Goal: Navigation & Orientation: Find specific page/section

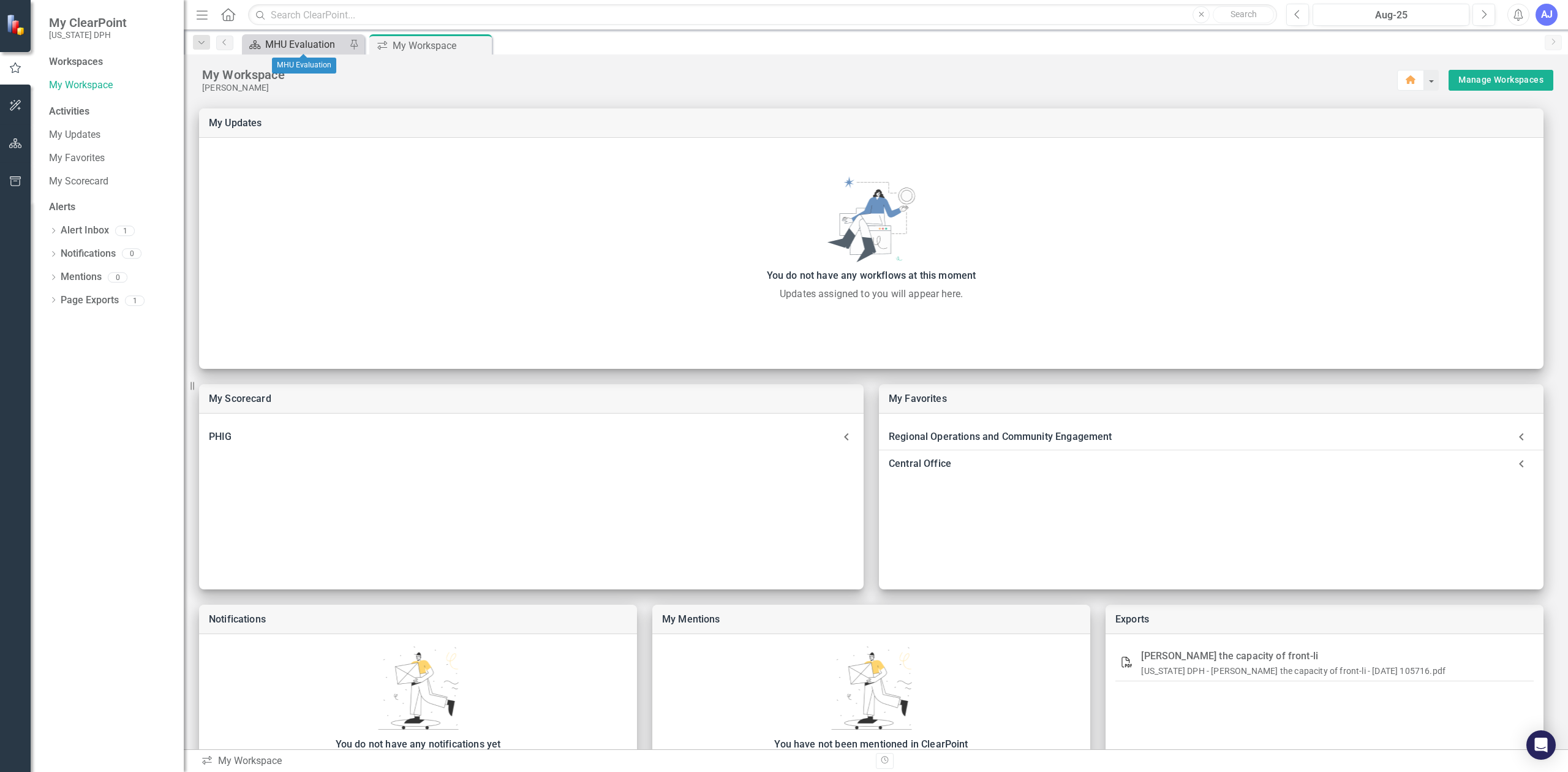
click at [299, 38] on div "MHU Evaluation" at bounding box center [306, 44] width 81 height 15
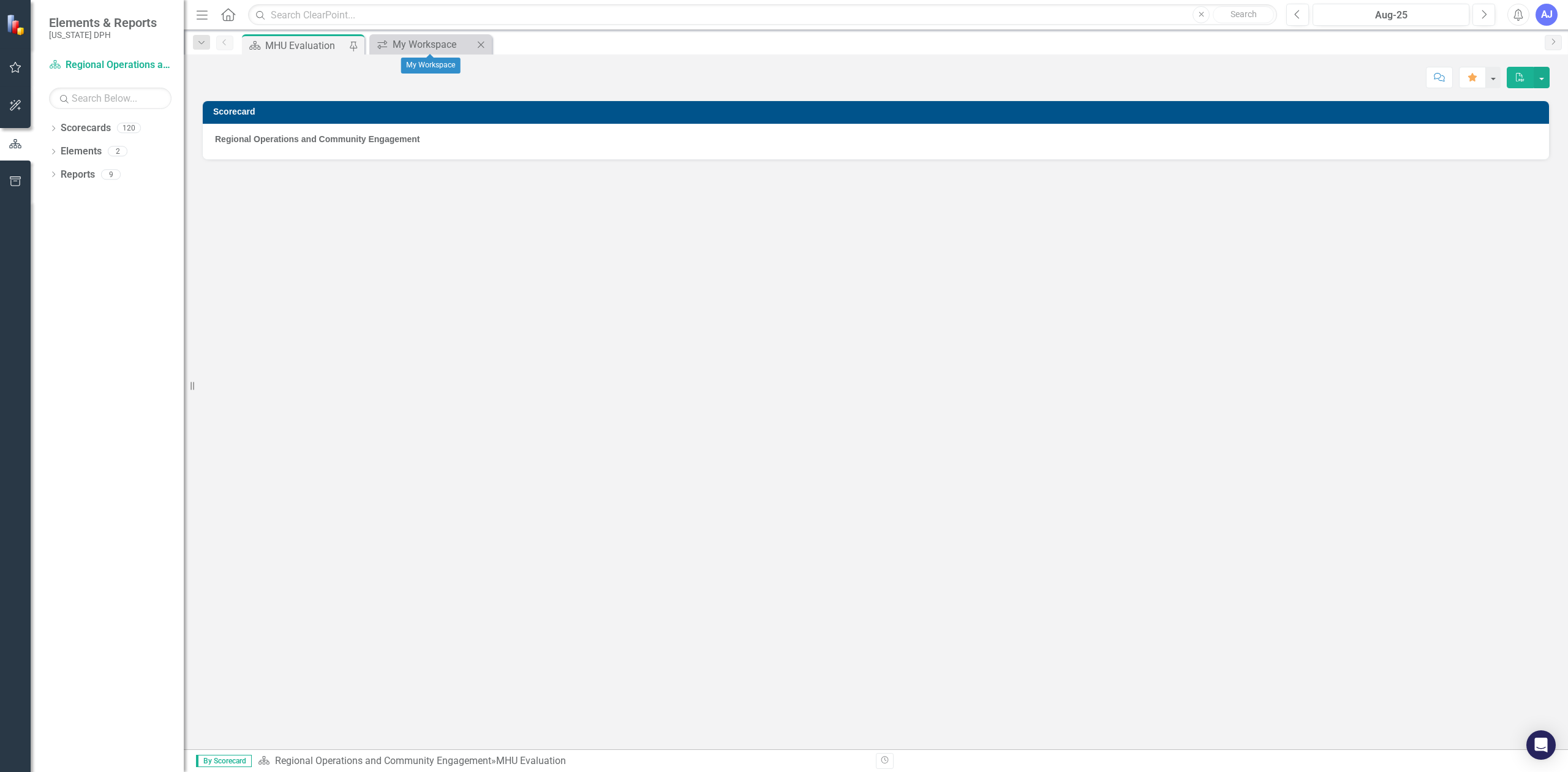
click at [425, 35] on div "icon.workspace My Workspace Close" at bounding box center [430, 44] width 122 height 20
click at [427, 40] on div "My Workspace" at bounding box center [433, 44] width 81 height 15
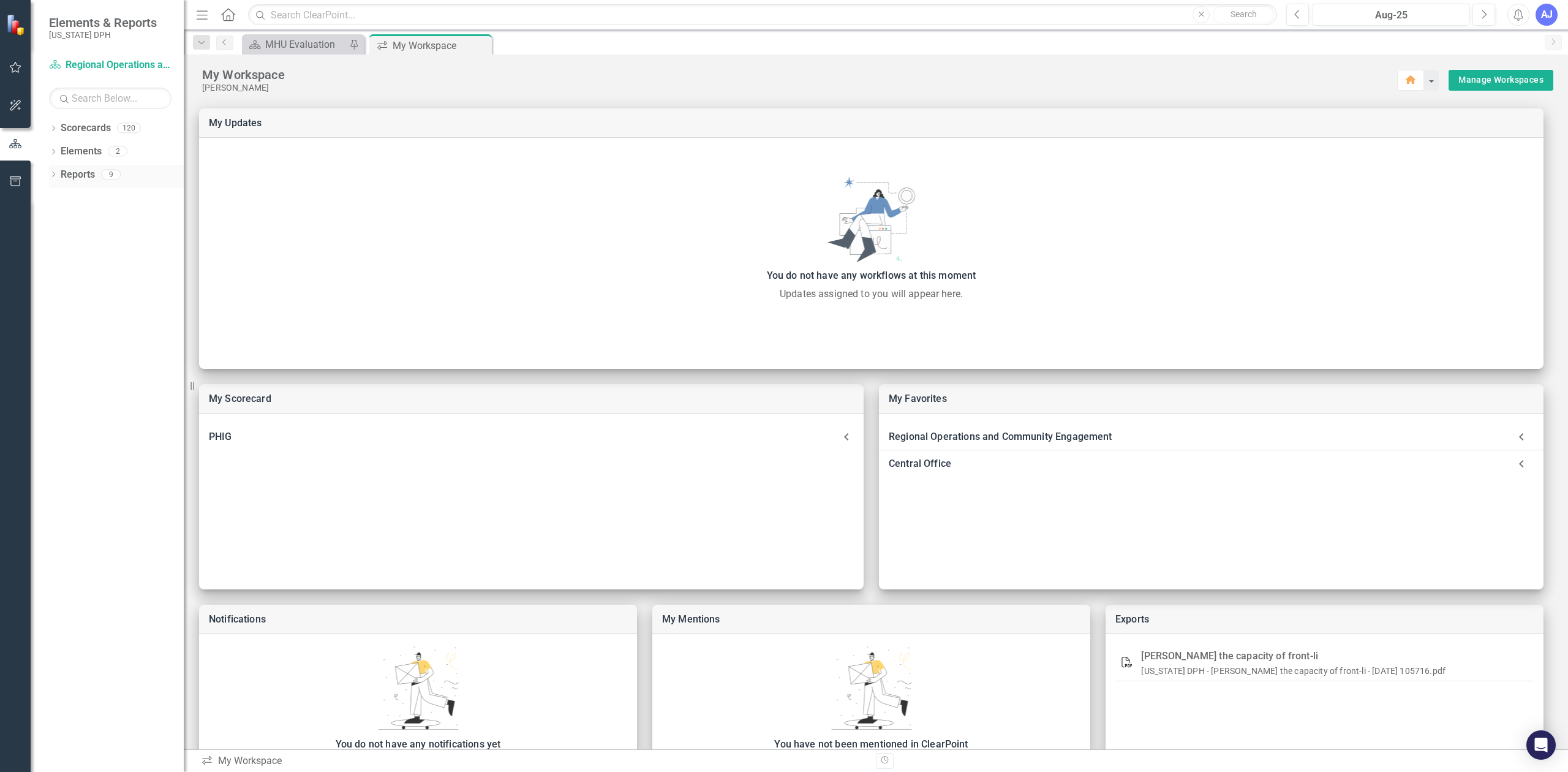
click at [54, 176] on icon "Dropdown" at bounding box center [54, 175] width 9 height 7
click at [98, 217] on div "Regional Operations and Community Engagement" at bounding box center [125, 217] width 119 height 11
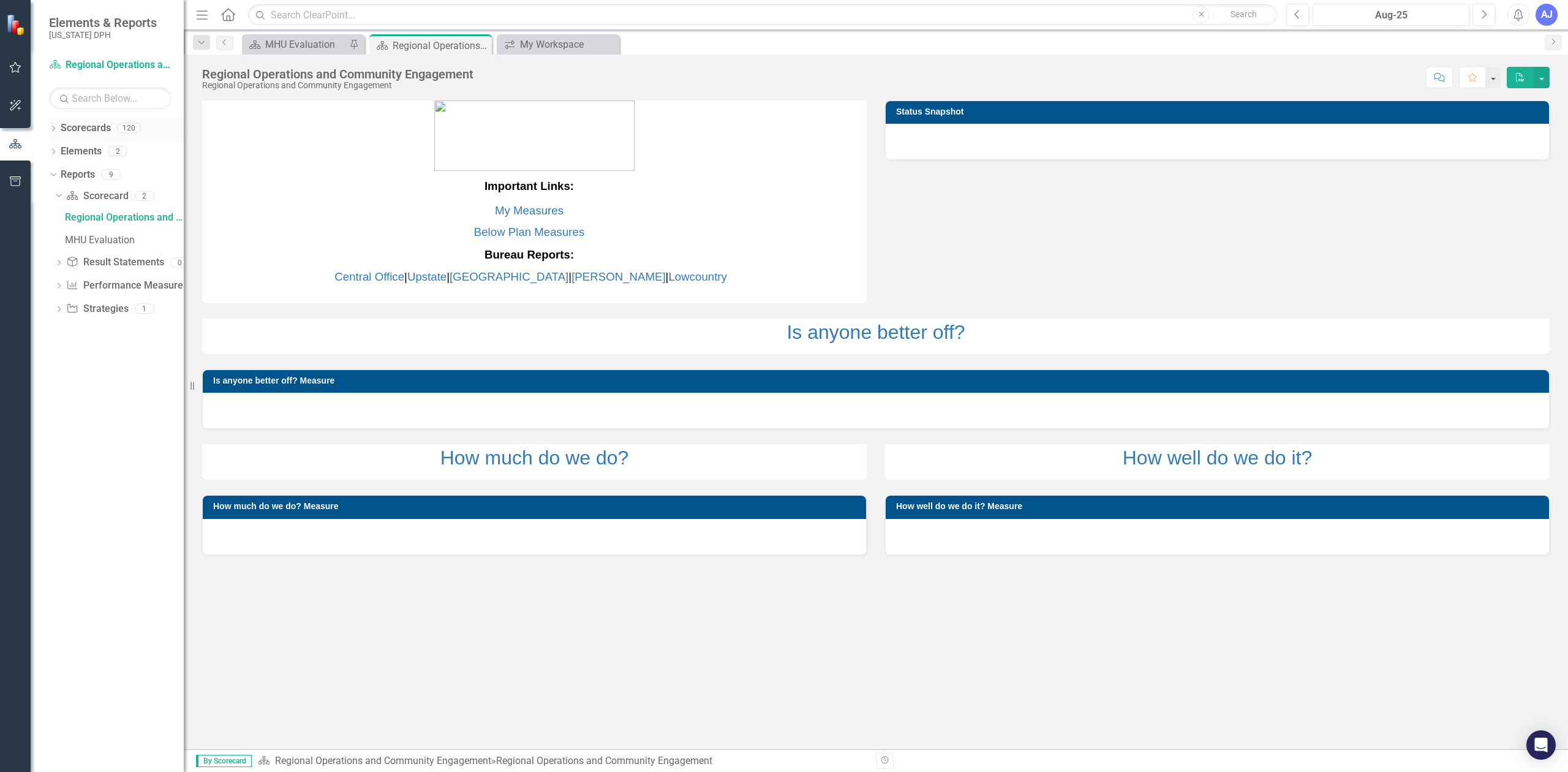
click at [57, 126] on icon "Dropdown" at bounding box center [54, 129] width 9 height 7
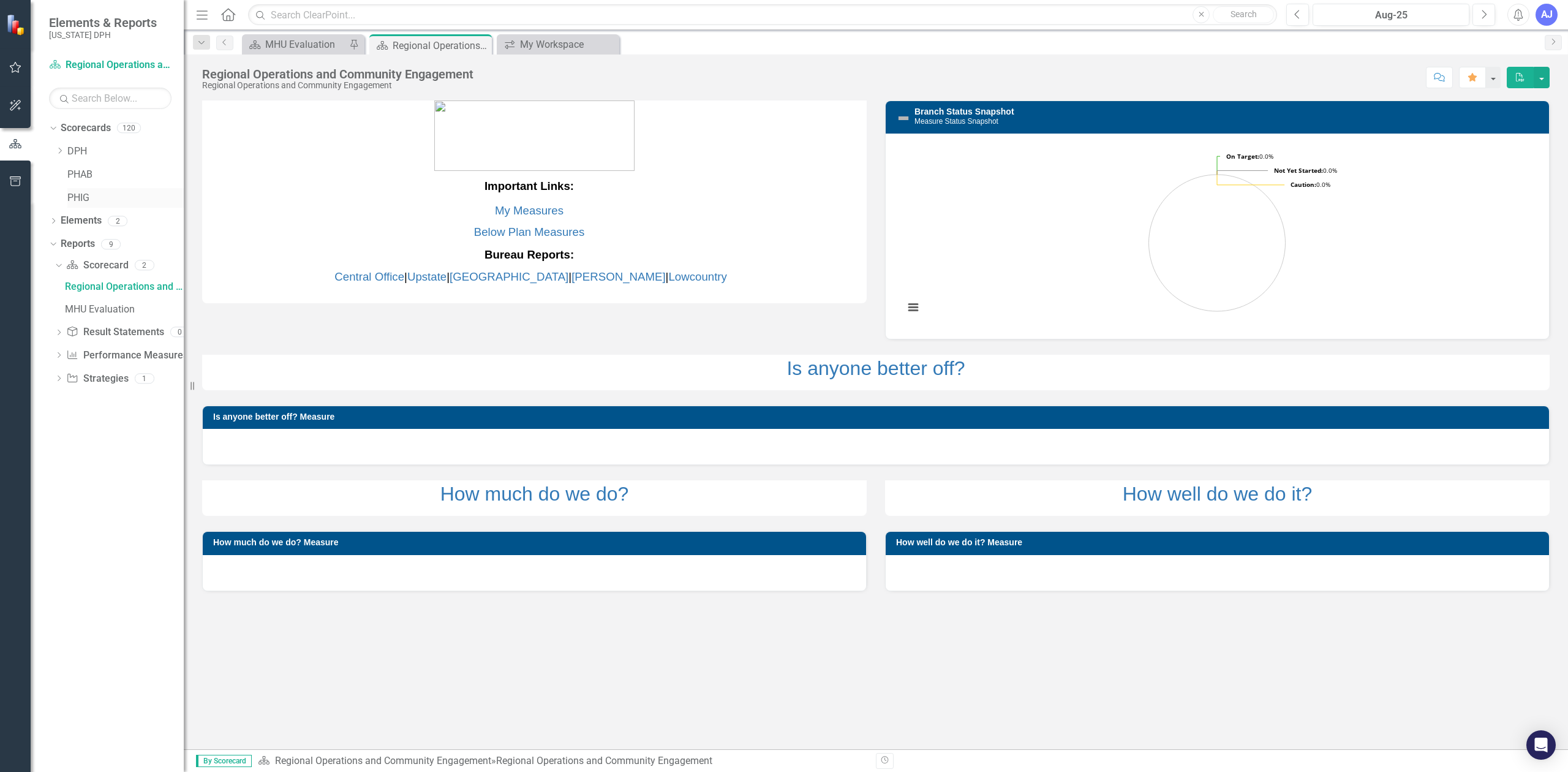
click at [85, 192] on link "PHIG" at bounding box center [125, 198] width 117 height 14
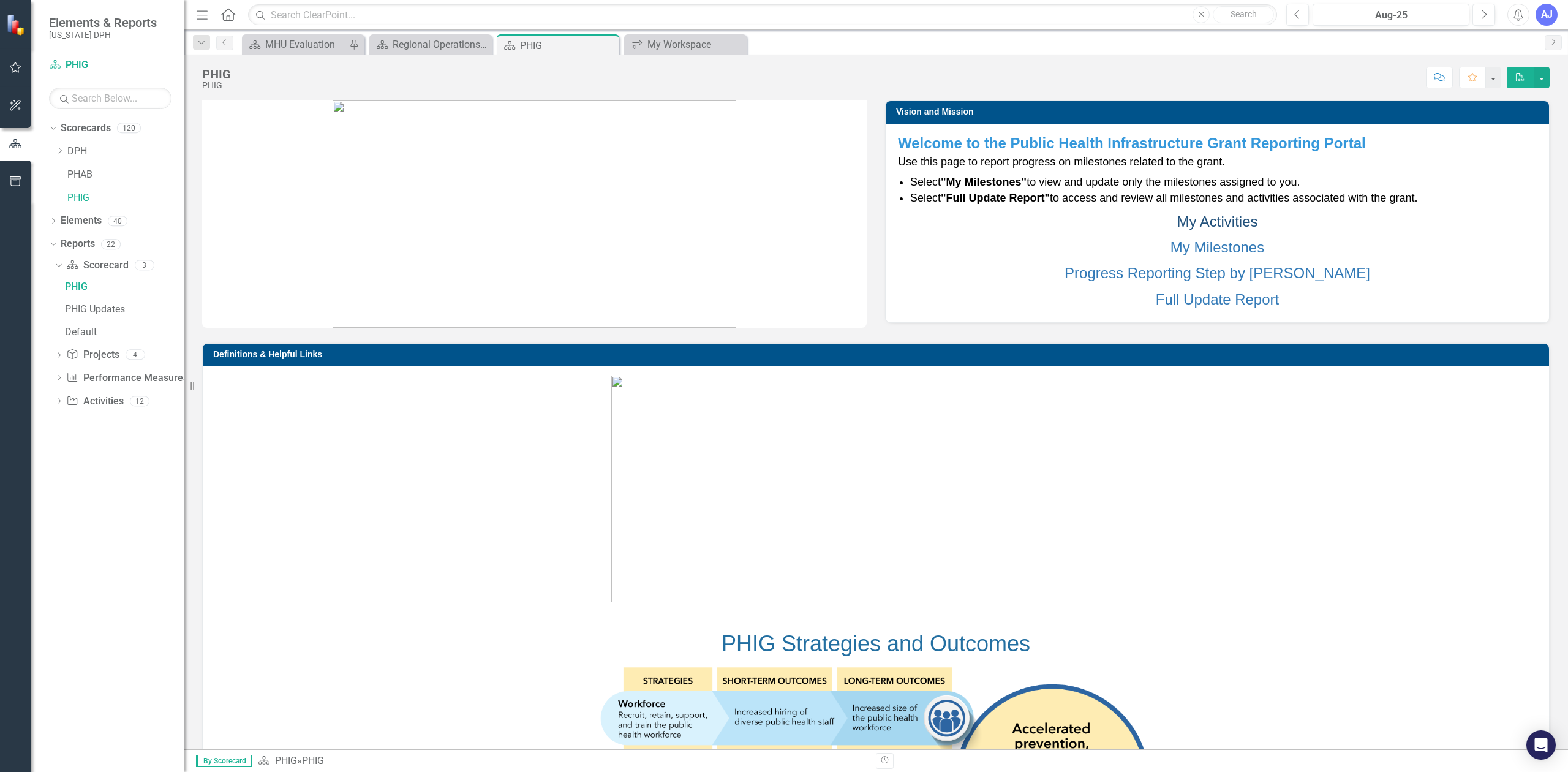
click at [1206, 223] on link "My Activities" at bounding box center [1217, 221] width 81 height 17
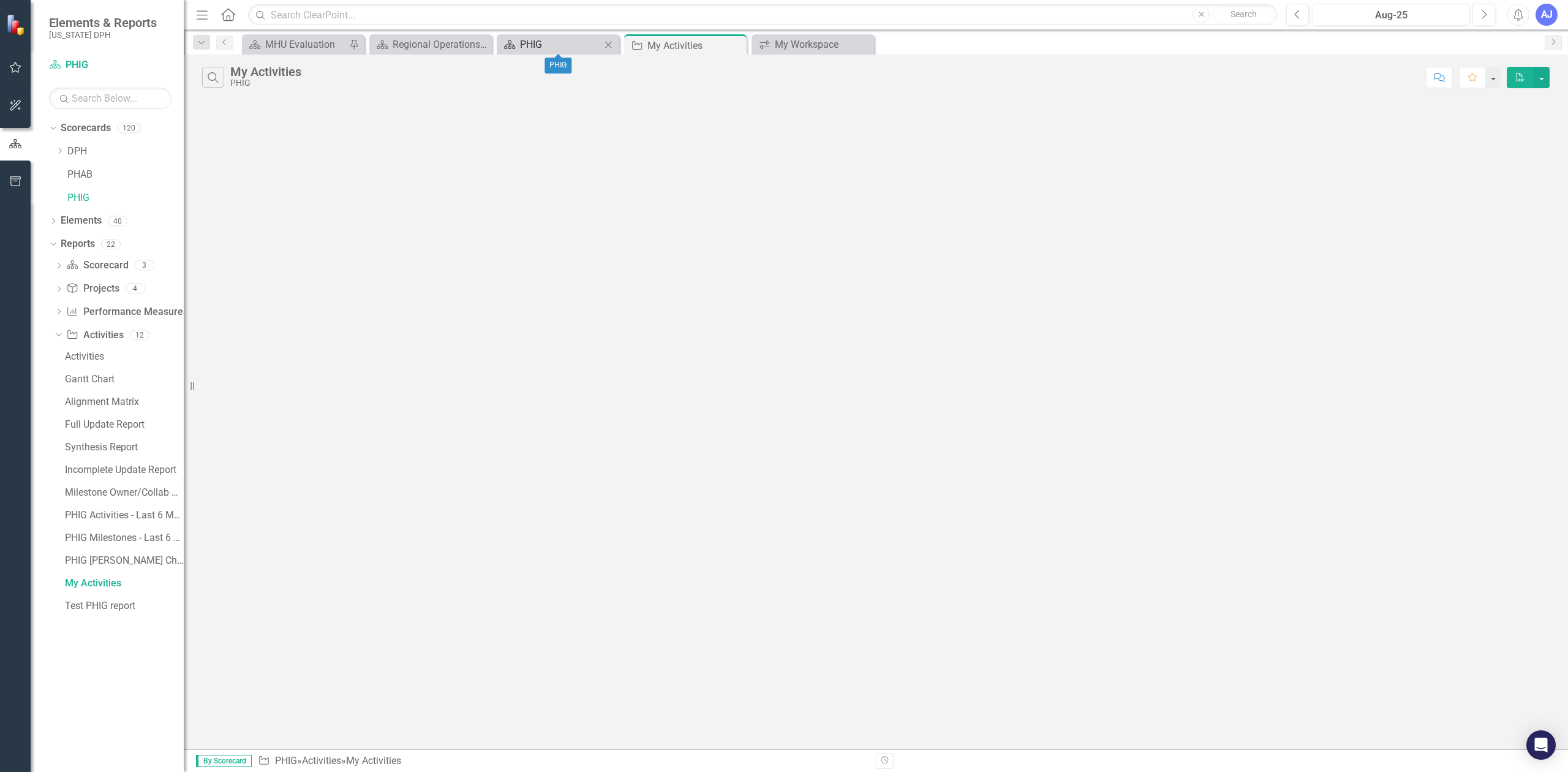
click at [532, 49] on div "PHIG" at bounding box center [561, 44] width 81 height 15
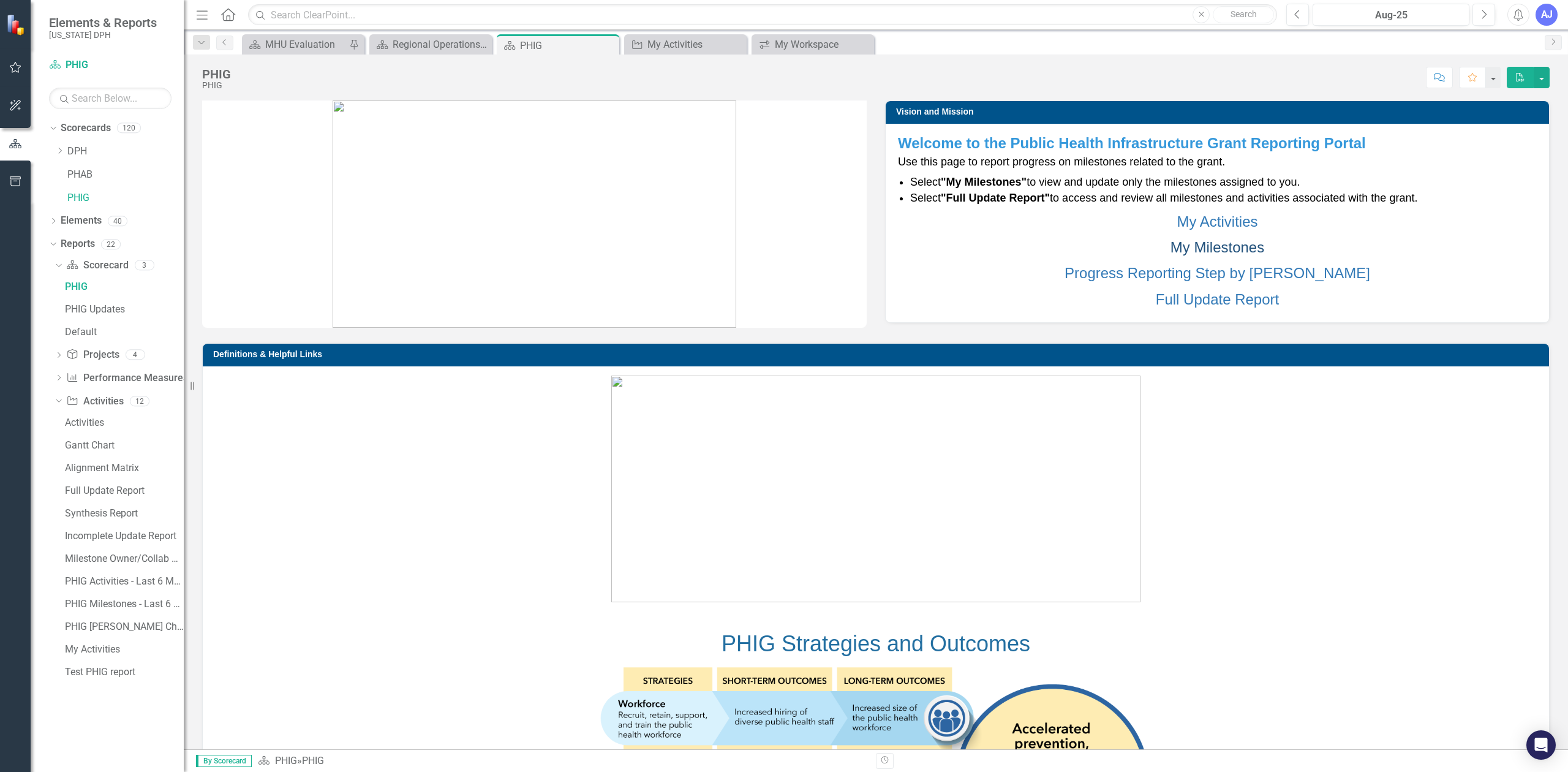
click at [1233, 245] on link "My Milestones" at bounding box center [1217, 247] width 93 height 17
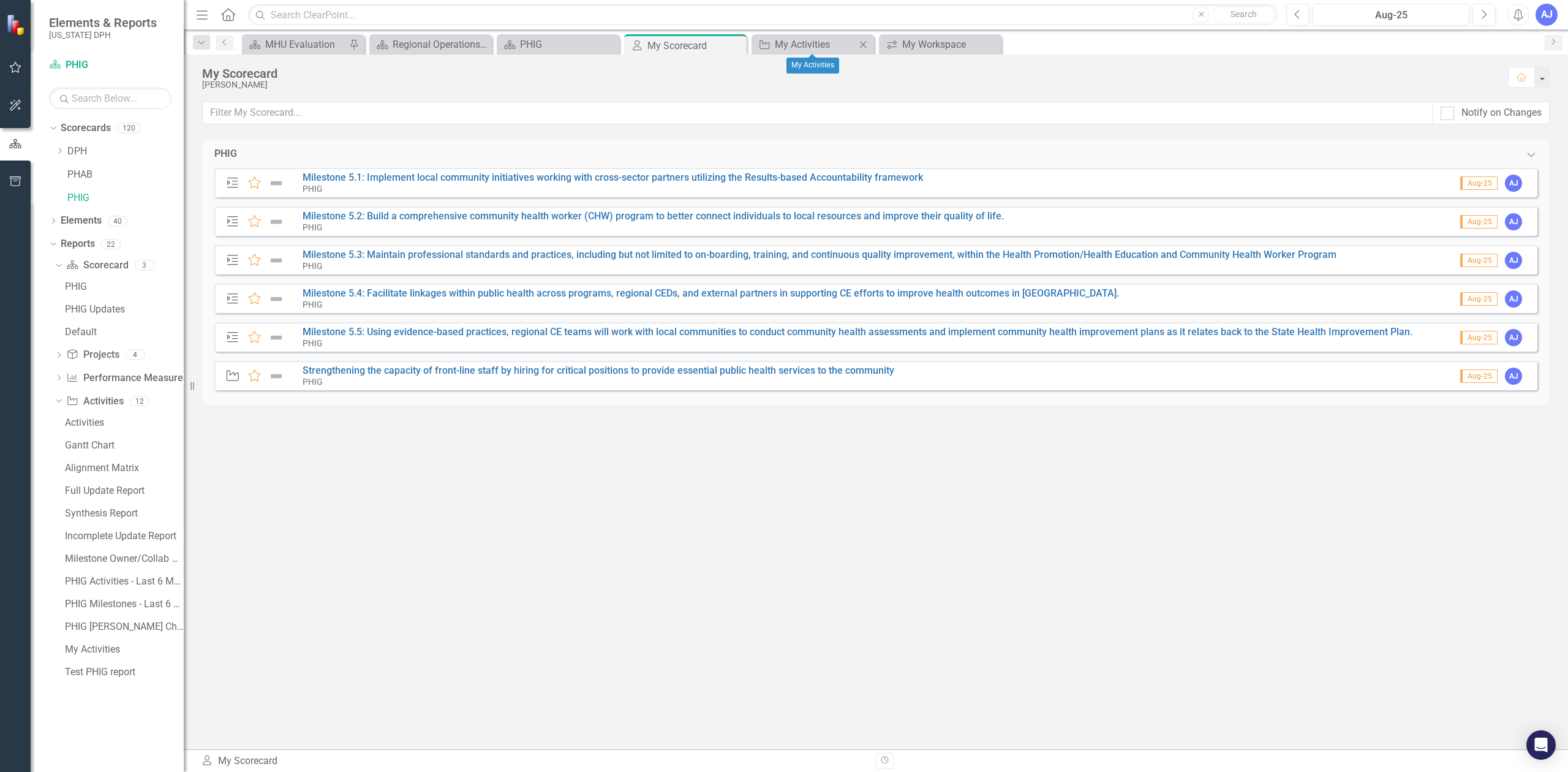
click at [860, 46] on icon "Close" at bounding box center [862, 45] width 12 height 10
click at [835, 530] on div "PHIG Expanded Action Plan Favorite Milestone 5.1: Implement local community ini…" at bounding box center [875, 444] width 1347 height 610
click at [828, 175] on link "Milestone 5.1: Implement local community initiatives working with cross-sector …" at bounding box center [613, 178] width 620 height 12
click at [754, 371] on link "Strengthening the capacity of front-line staff by hiring for critical positions…" at bounding box center [599, 370] width 591 height 12
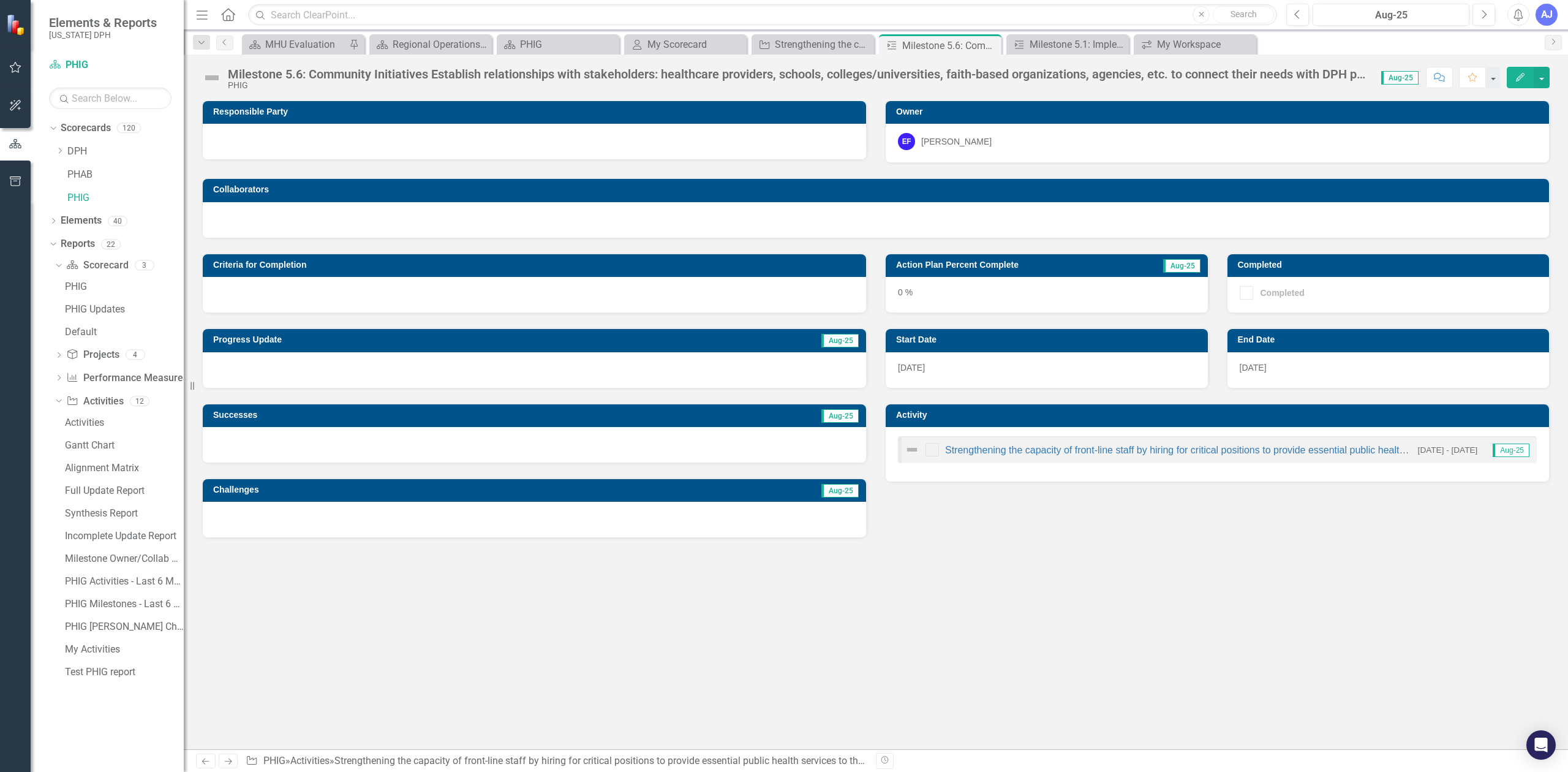
click at [797, 75] on div "Milestone 5.6: Community Initiatives Establish relationships with stakeholders:…" at bounding box center [798, 74] width 1141 height 14
click at [1509, 77] on button "Edit" at bounding box center [1519, 78] width 27 height 22
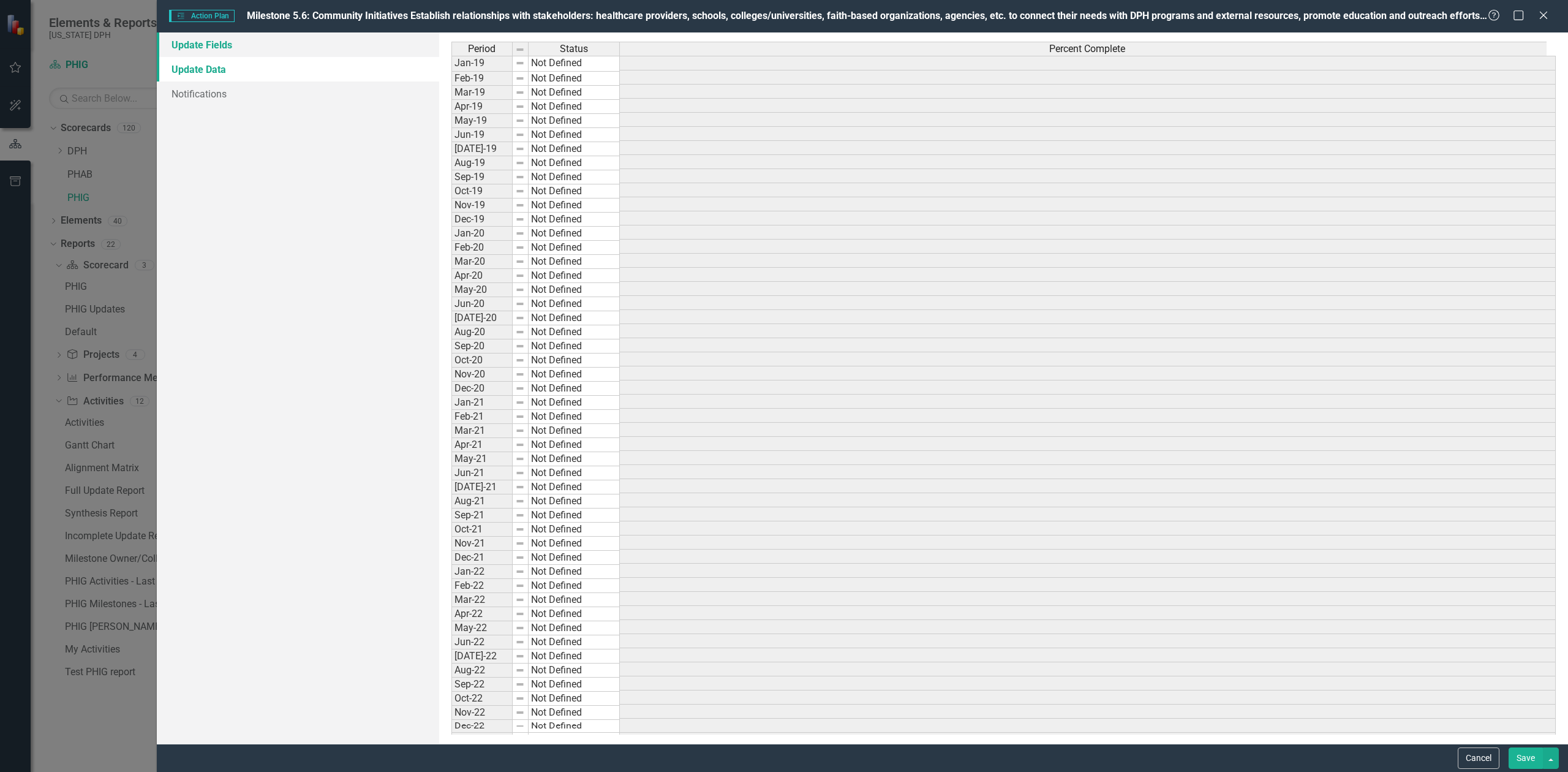
click at [230, 43] on link "Update Fields" at bounding box center [298, 45] width 283 height 25
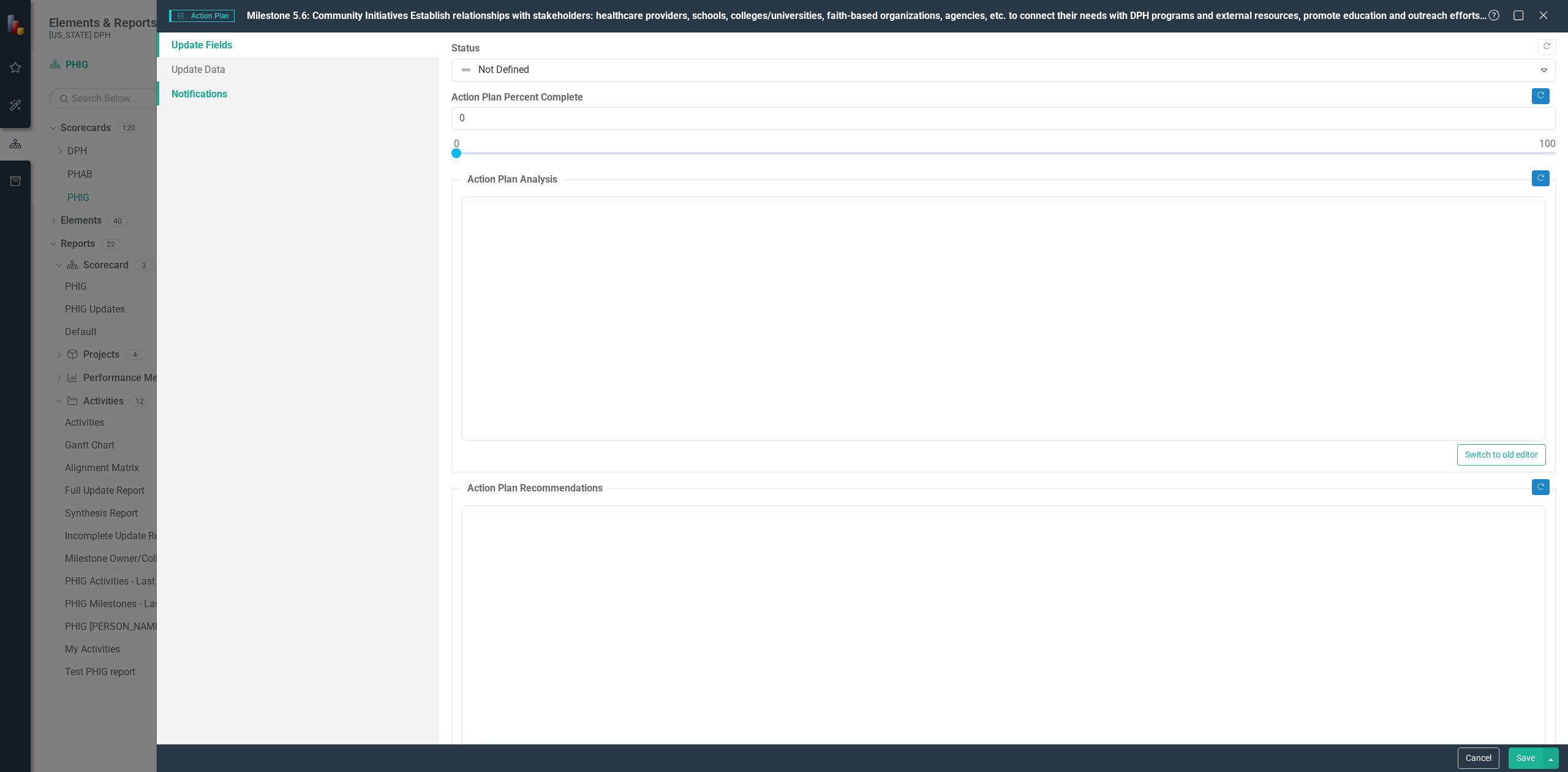
click at [228, 96] on link "Notifications" at bounding box center [298, 94] width 283 height 25
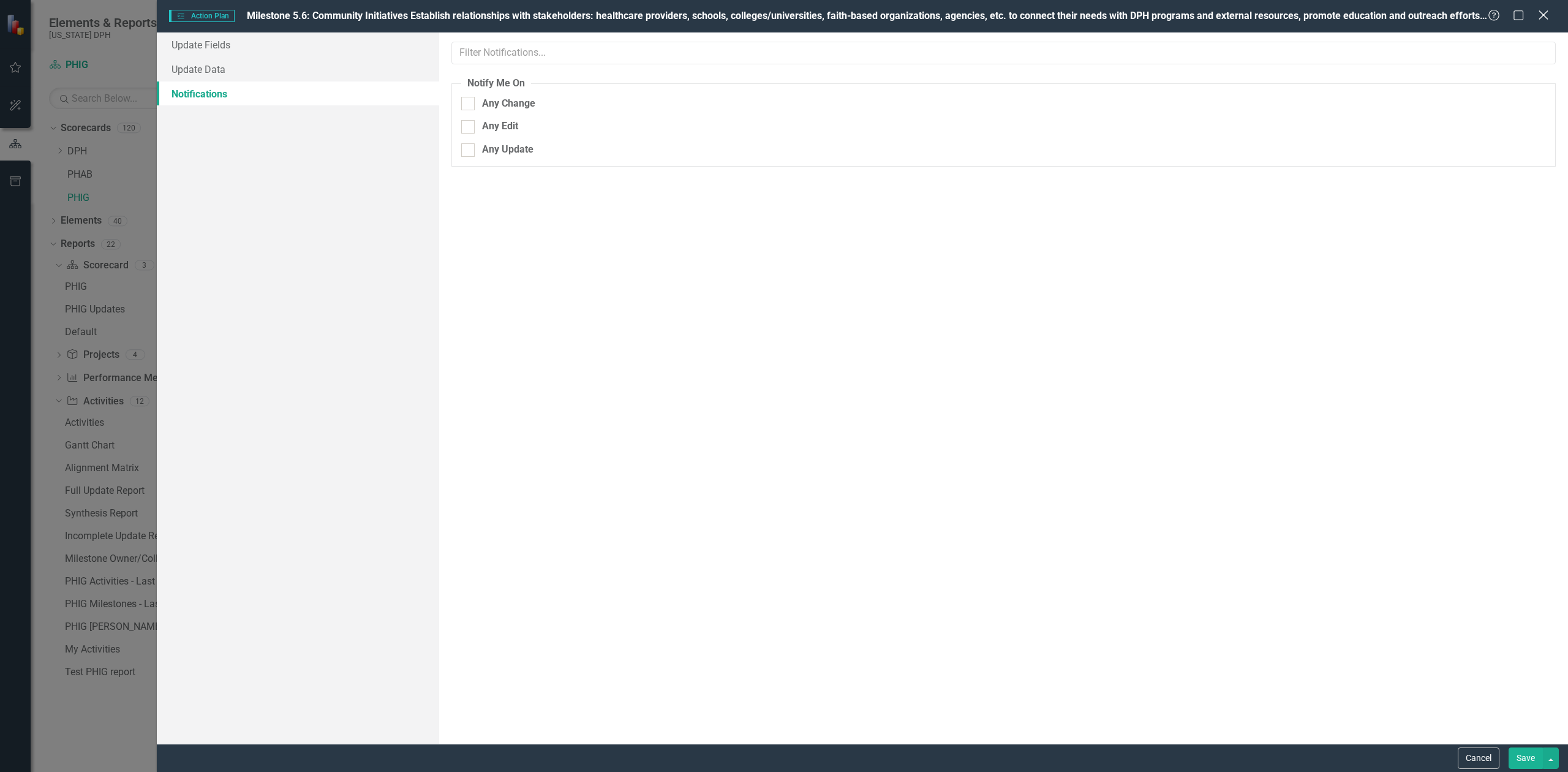
click at [1543, 13] on icon "Close" at bounding box center [1543, 15] width 15 height 12
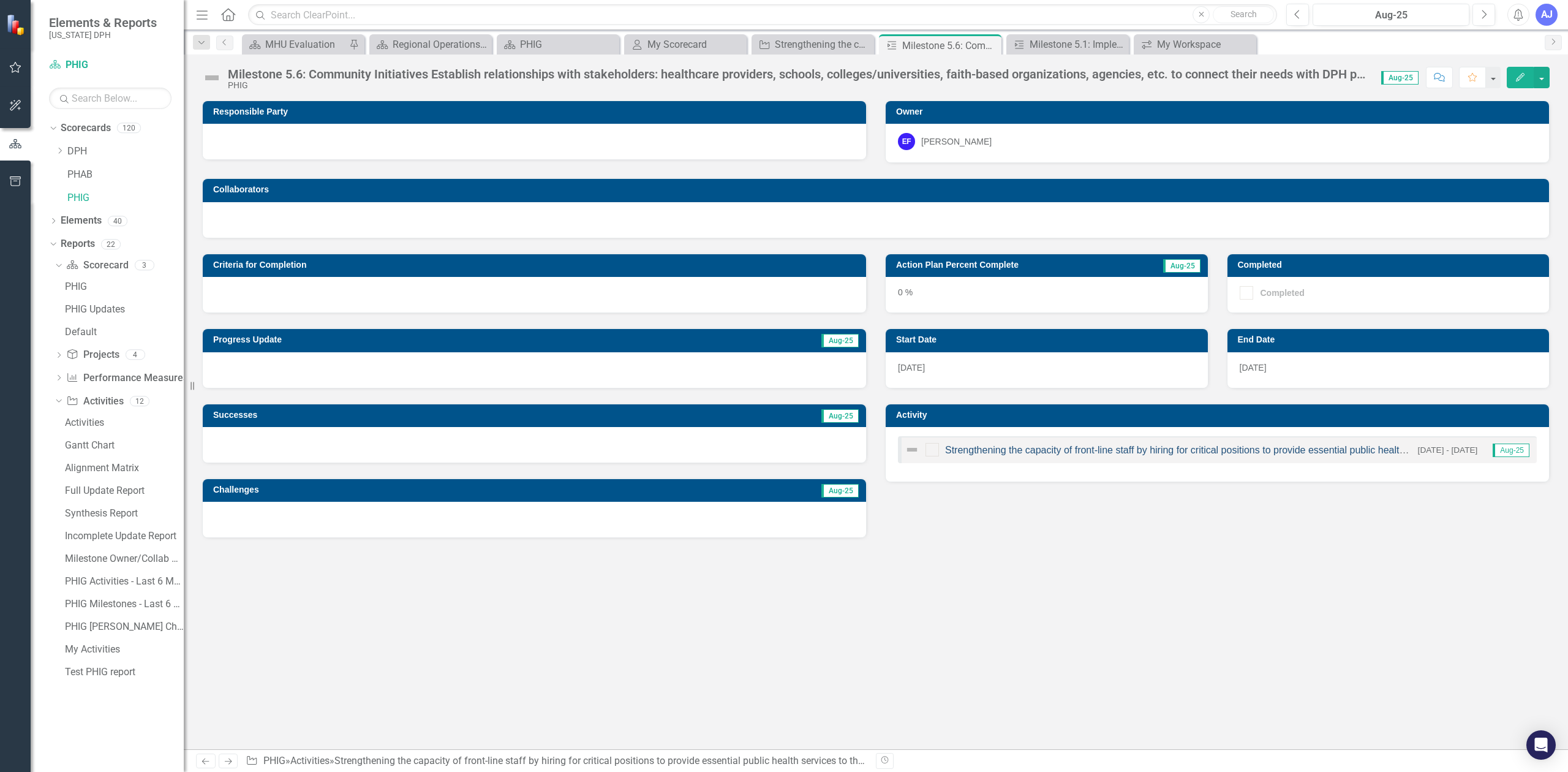
click at [1069, 452] on link "Strengthening the capacity of front-line staff by hiring for critical positions…" at bounding box center [1233, 450] width 575 height 10
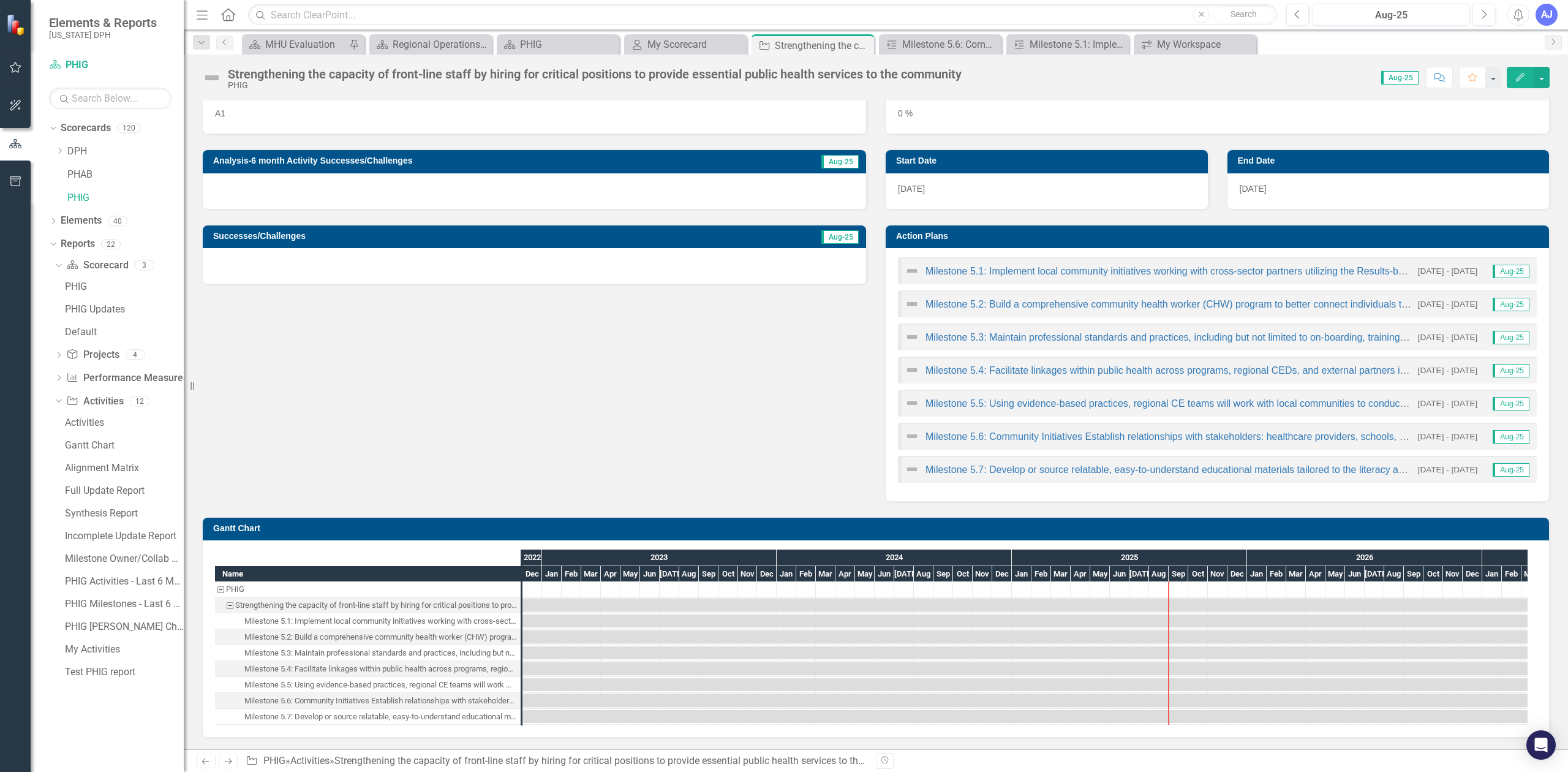
scroll to position [183, 0]
click at [393, 697] on div "Milestone 5.6: Community Initiatives Establish relationships with stakeholders:…" at bounding box center [380, 700] width 272 height 16
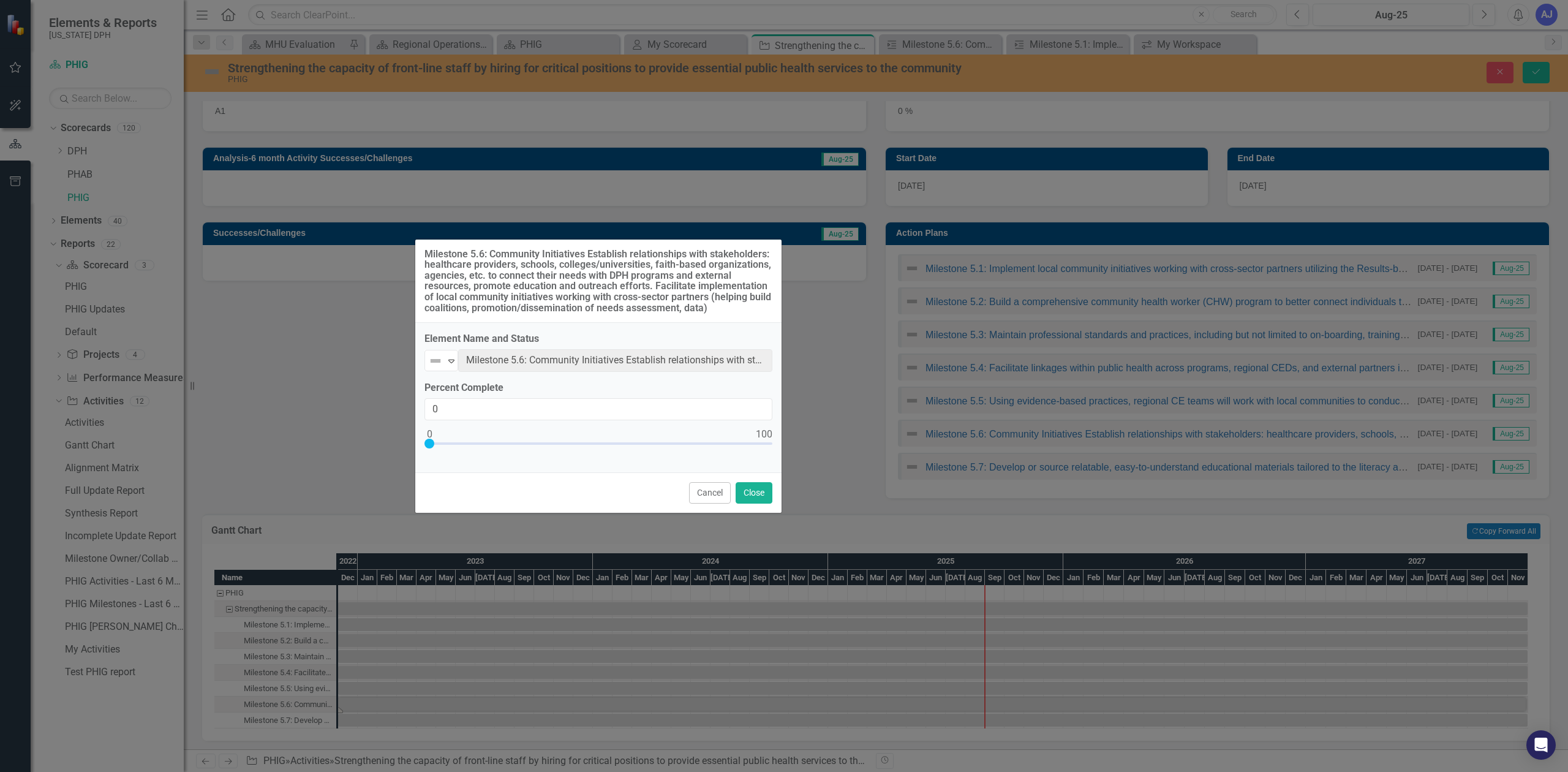
drag, startPoint x: 917, startPoint y: 326, endPoint x: 726, endPoint y: 317, distance: 191.2
click at [726, 317] on div "Milestone 5.6: Community Initiatives Establish relationships with stakeholders:…" at bounding box center [598, 281] width 366 height 84
click at [417, 256] on div "Milestone 5.6: Community Initiatives Establish relationships with stakeholders:…" at bounding box center [598, 281] width 366 height 84
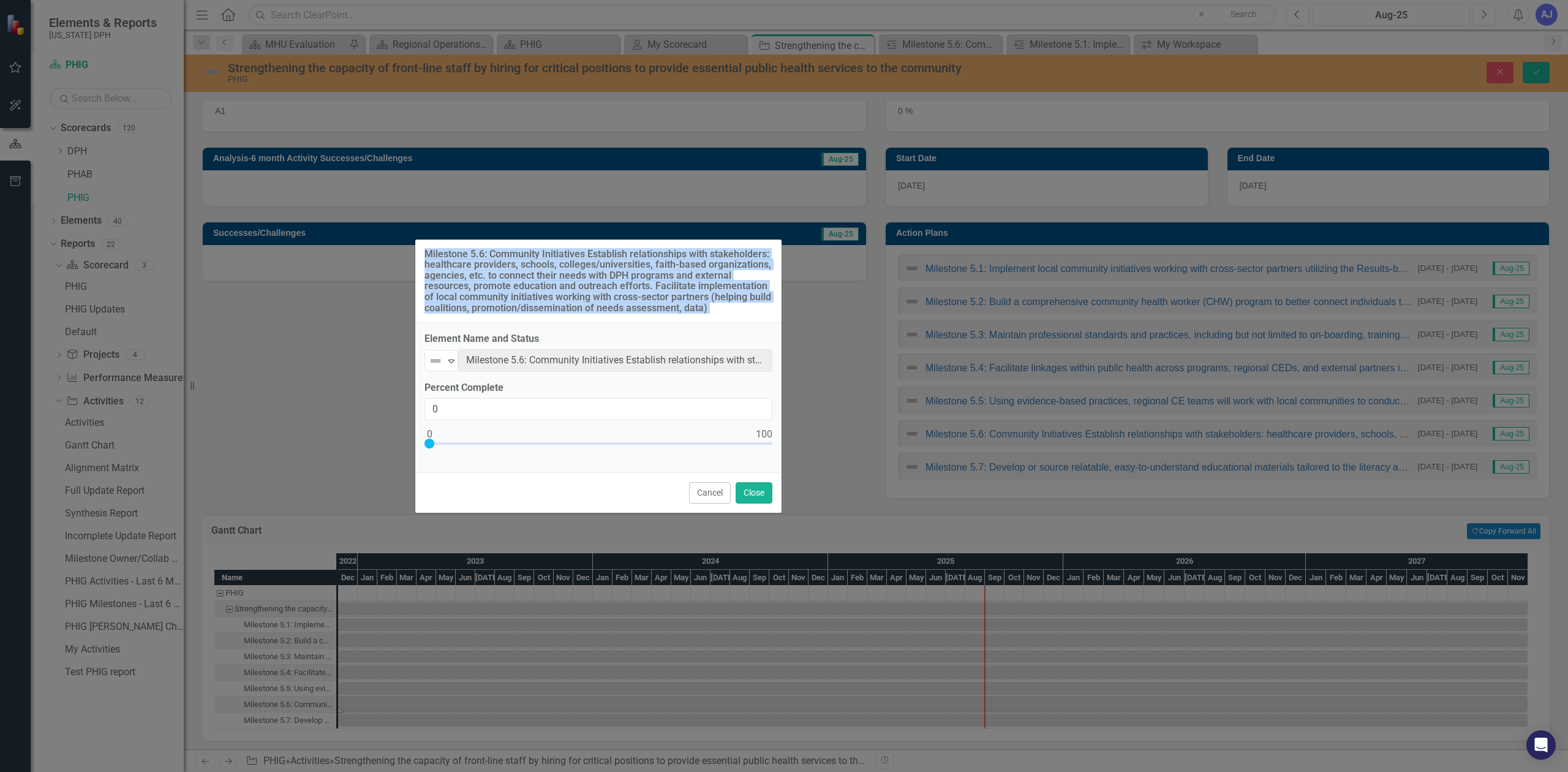
click at [417, 256] on div "Milestone 5.6: Community Initiatives Establish relationships with stakeholders:…" at bounding box center [598, 281] width 366 height 84
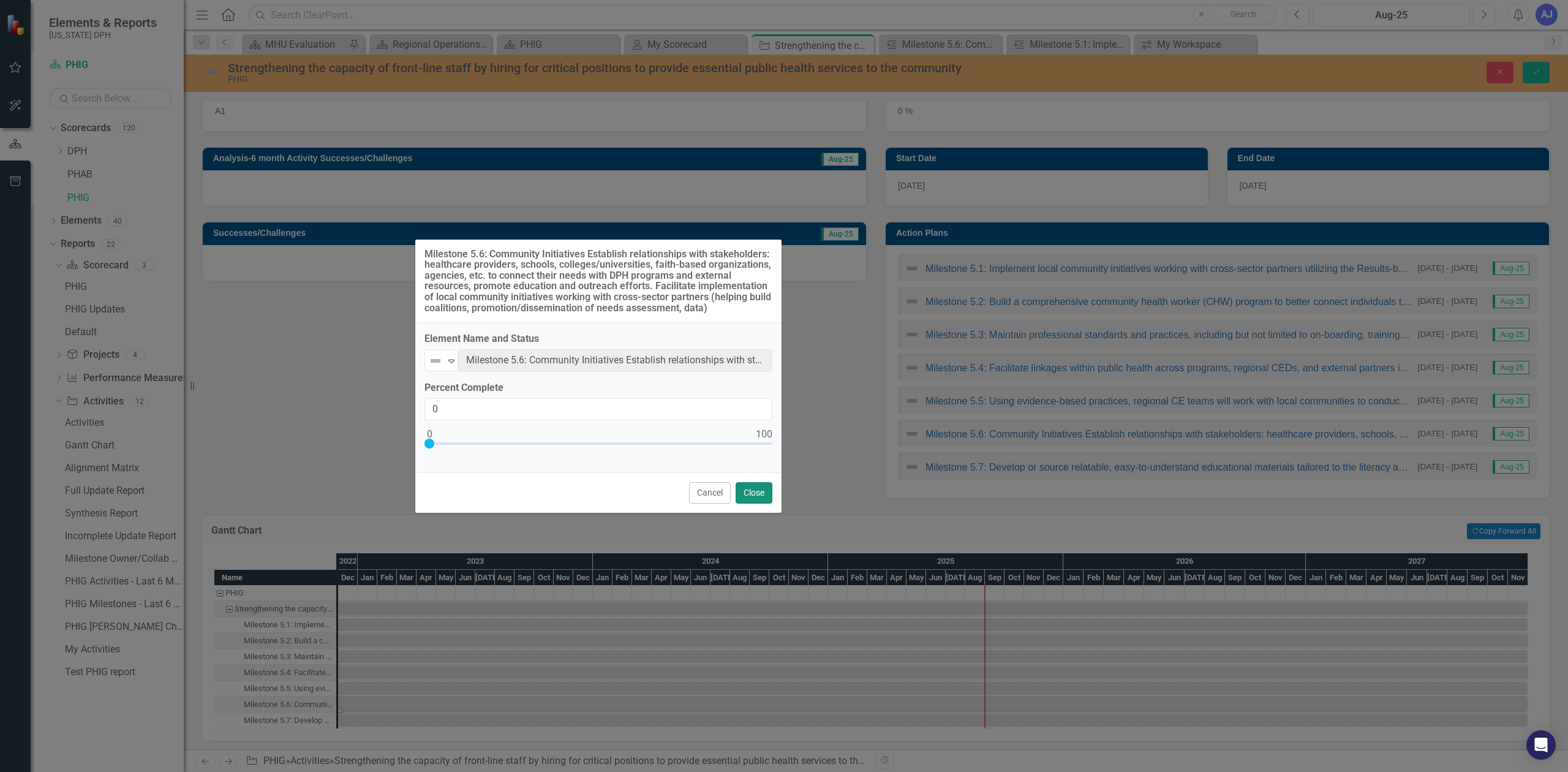
drag, startPoint x: 746, startPoint y: 493, endPoint x: 888, endPoint y: 476, distance: 143.0
click at [746, 493] on button "Close" at bounding box center [754, 493] width 37 height 22
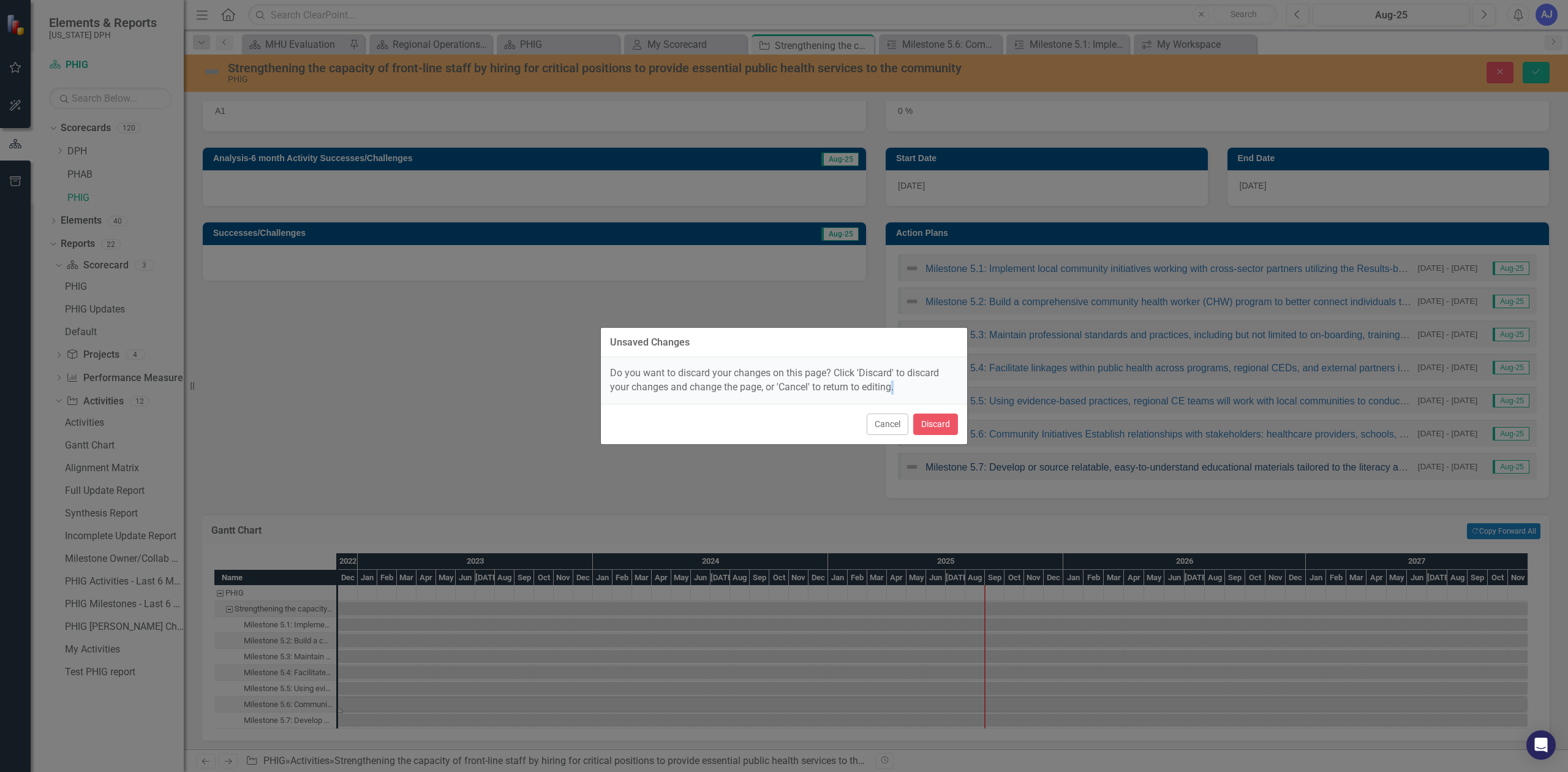
click at [1008, 469] on div "Unsaved Changes Do you want to discard your changes on this page? Click 'Discar…" at bounding box center [784, 386] width 1568 height 772
click at [917, 428] on button "Discard" at bounding box center [935, 424] width 45 height 22
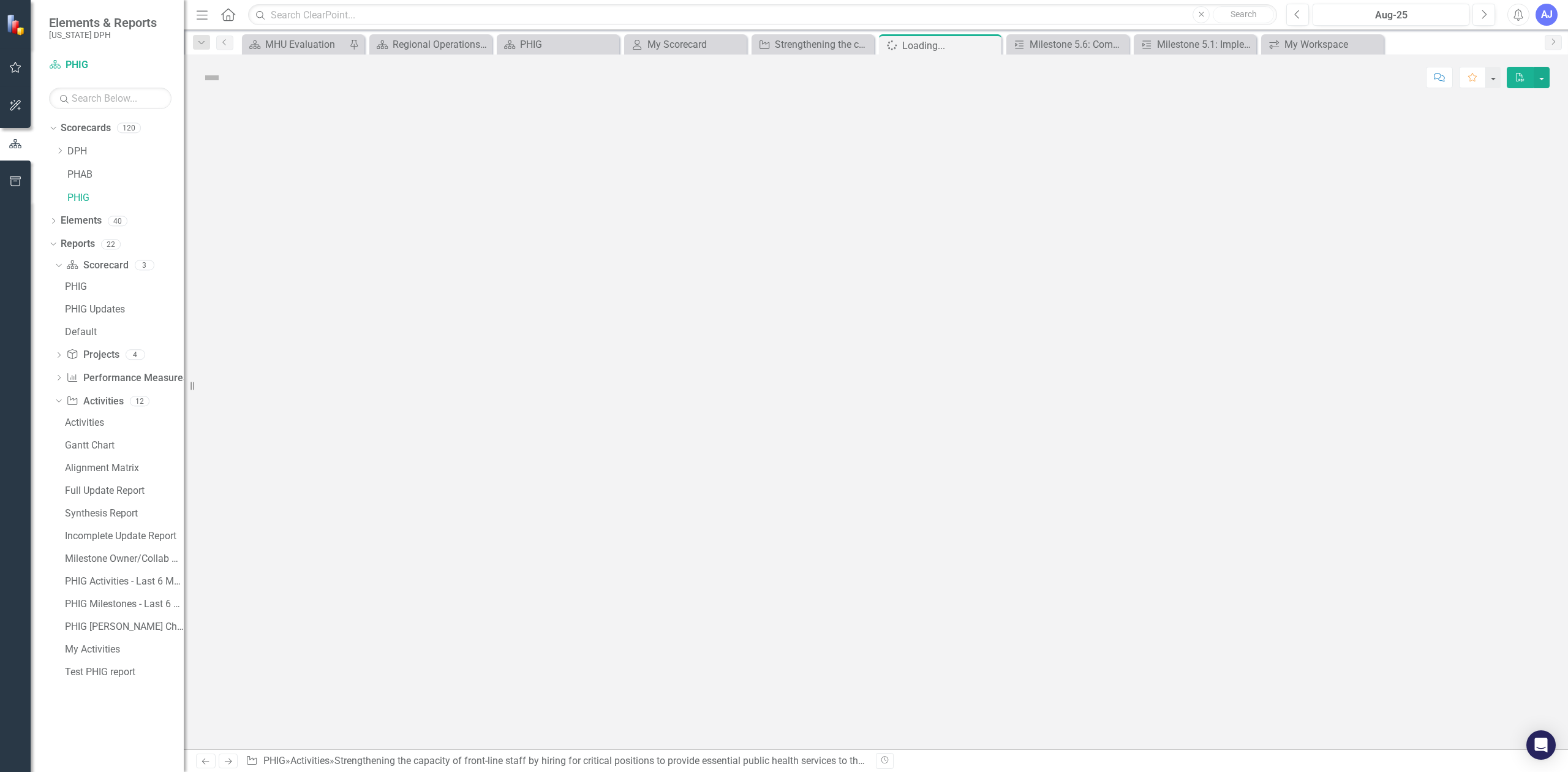
click at [977, 467] on div at bounding box center [876, 425] width 1384 height 649
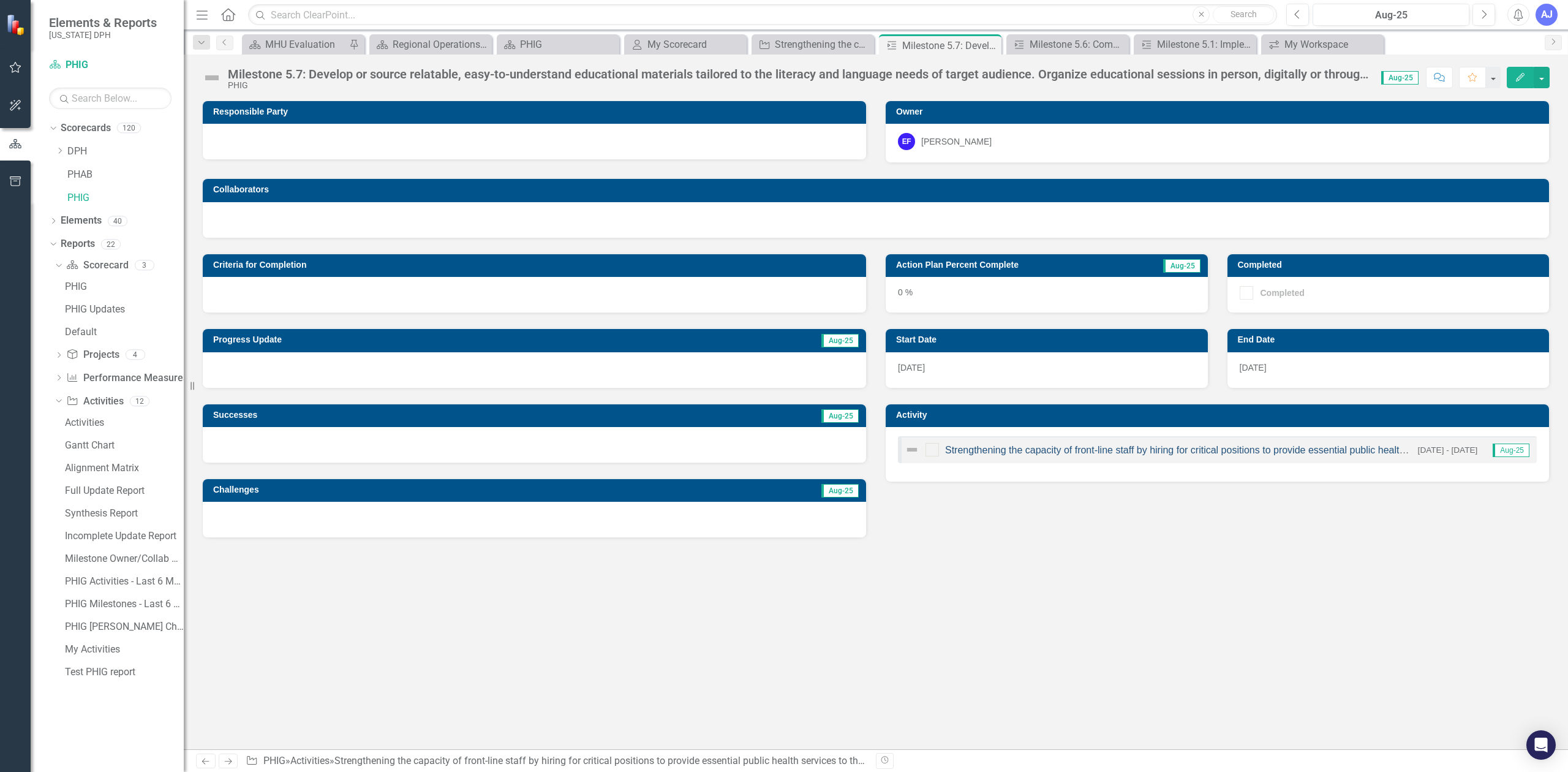
click at [1036, 453] on link "Strengthening the capacity of front-line staff by hiring for critical positions…" at bounding box center [1233, 450] width 575 height 10
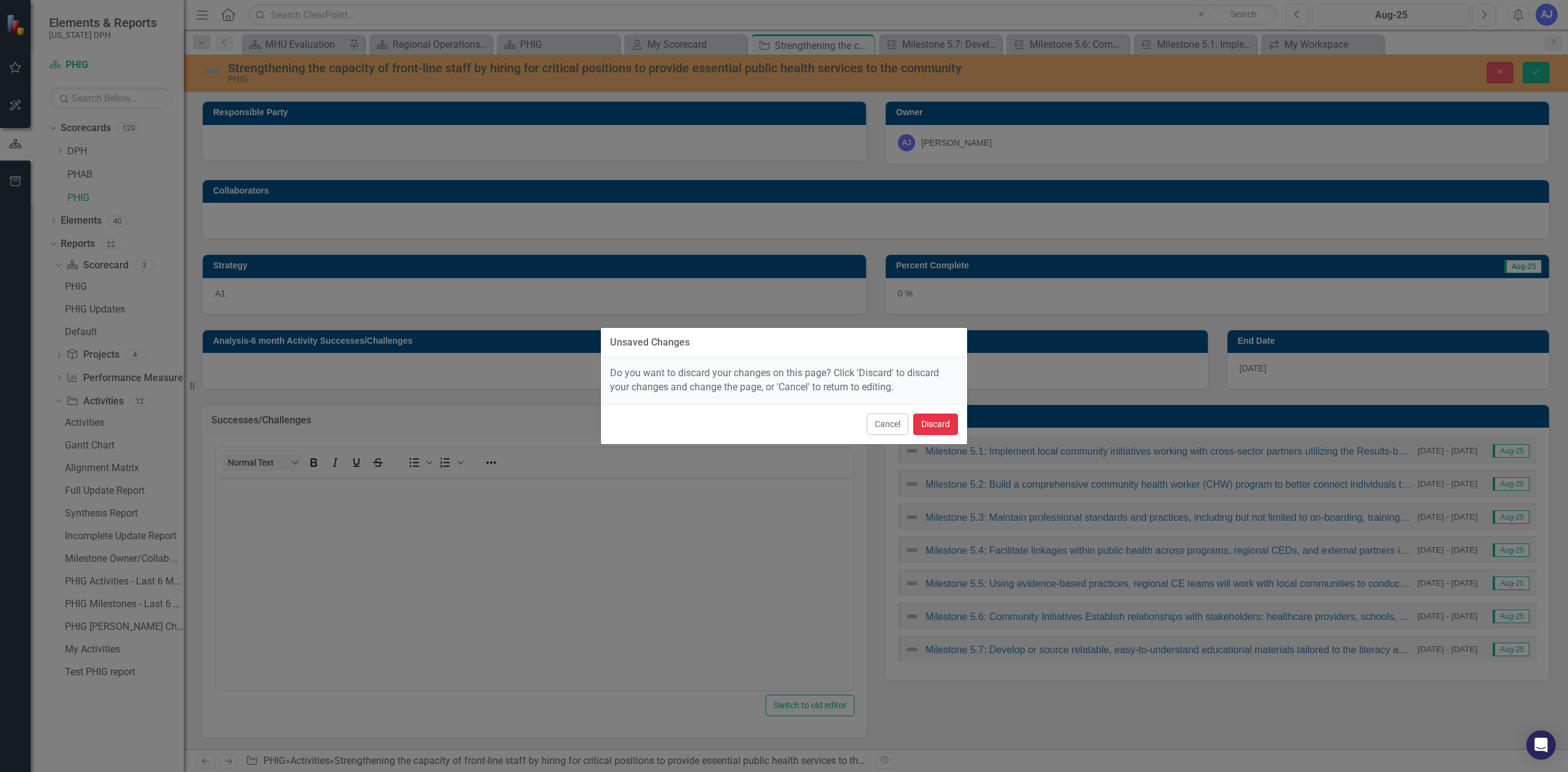
click at [924, 427] on button "Discard" at bounding box center [935, 424] width 45 height 22
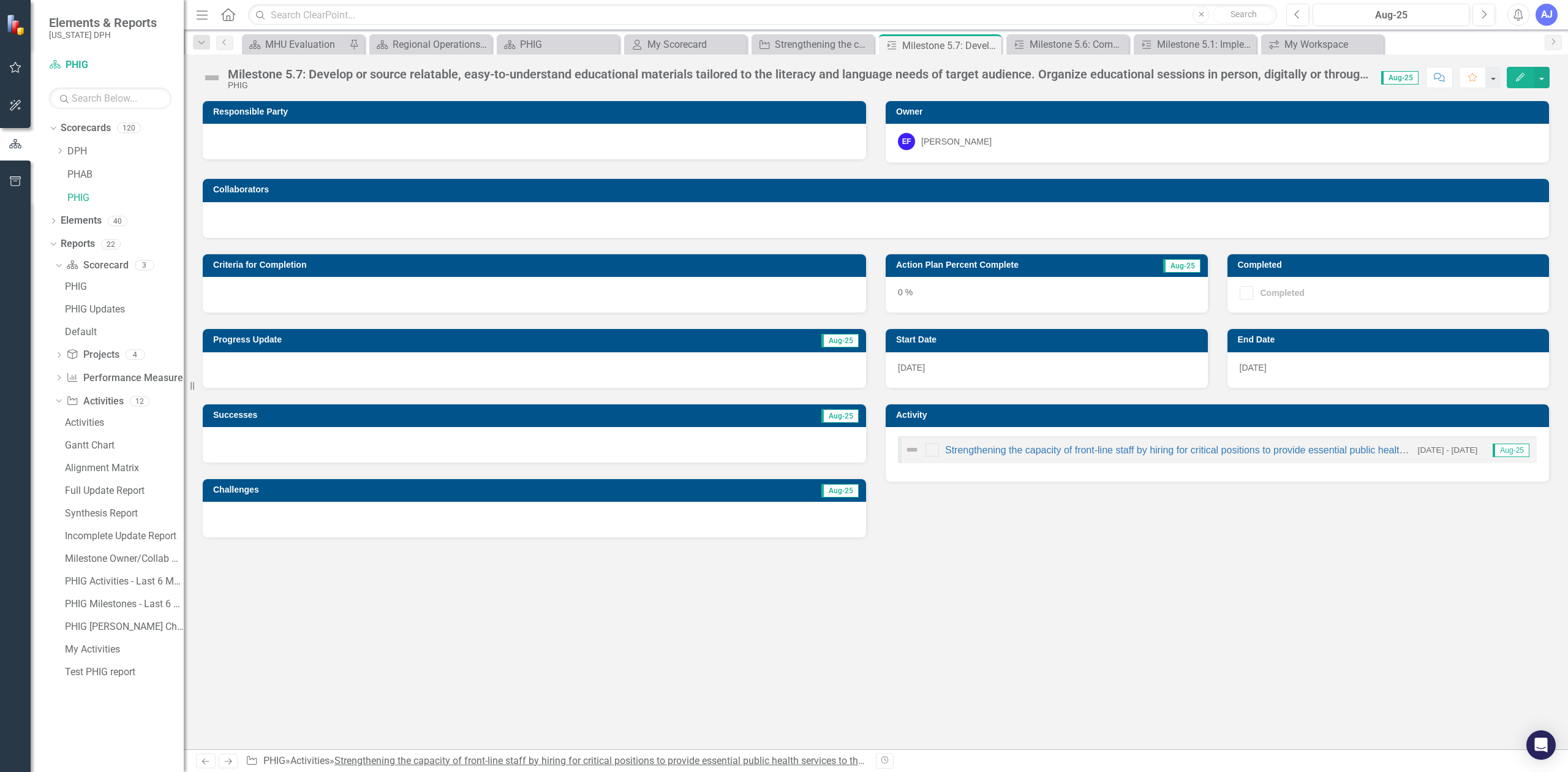
click at [647, 758] on link "Strengthening the capacity of front-line staff by hiring for critical positions…" at bounding box center [624, 760] width 580 height 12
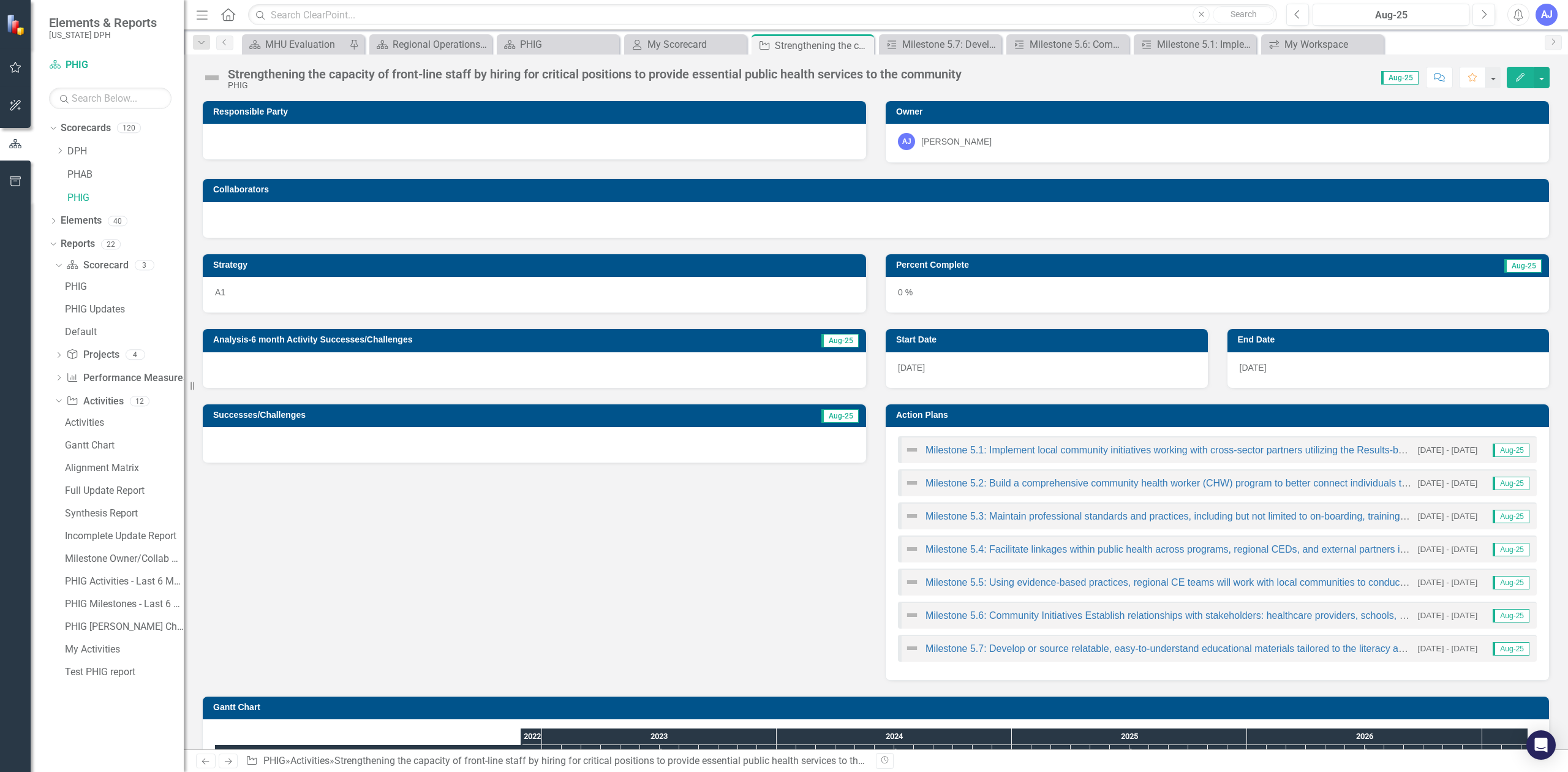
scroll to position [183, 0]
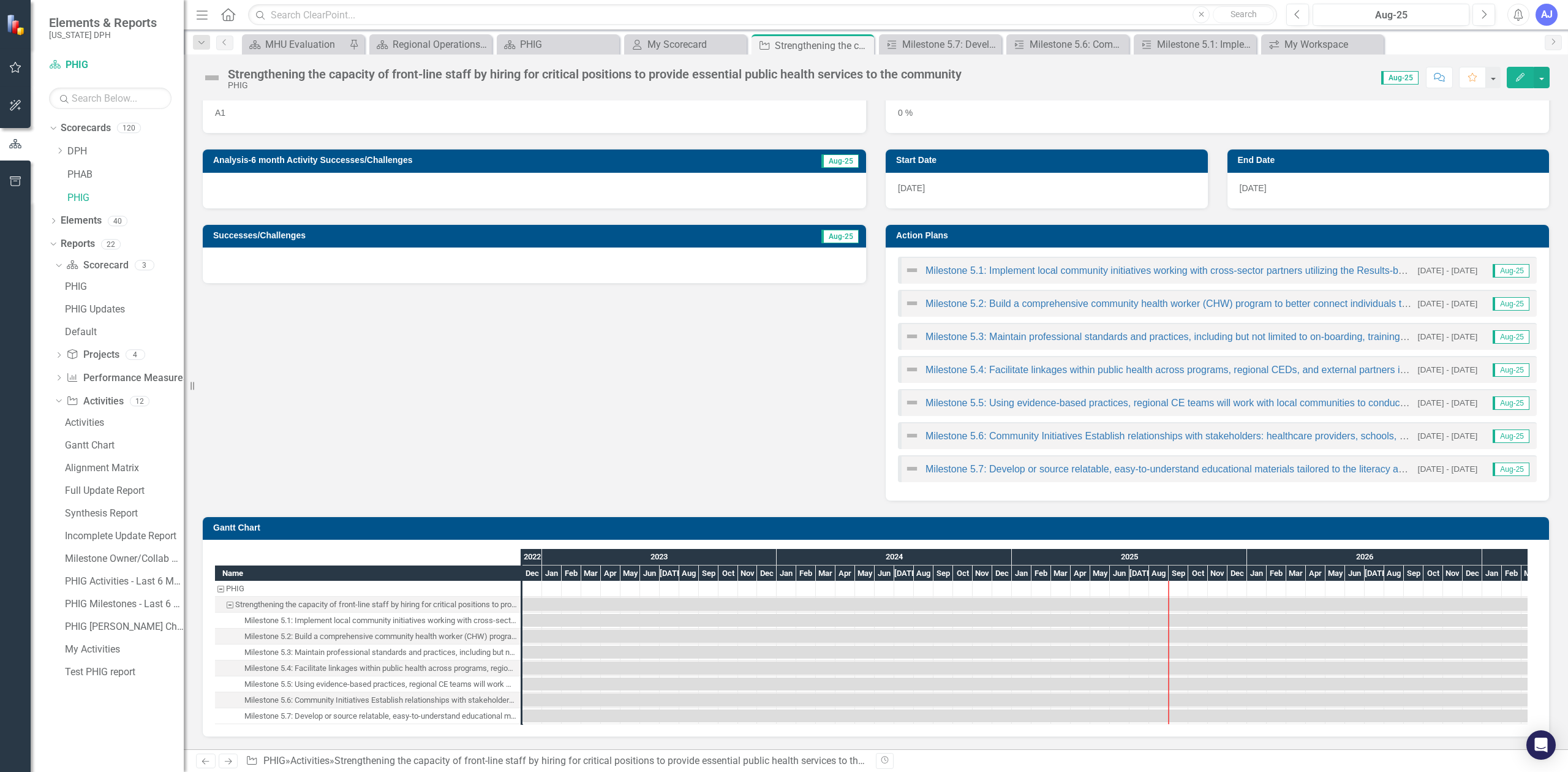
click at [358, 715] on div "Milestone 5.7: Develop or source relatable, easy-to-understand educational mate…" at bounding box center [380, 716] width 272 height 16
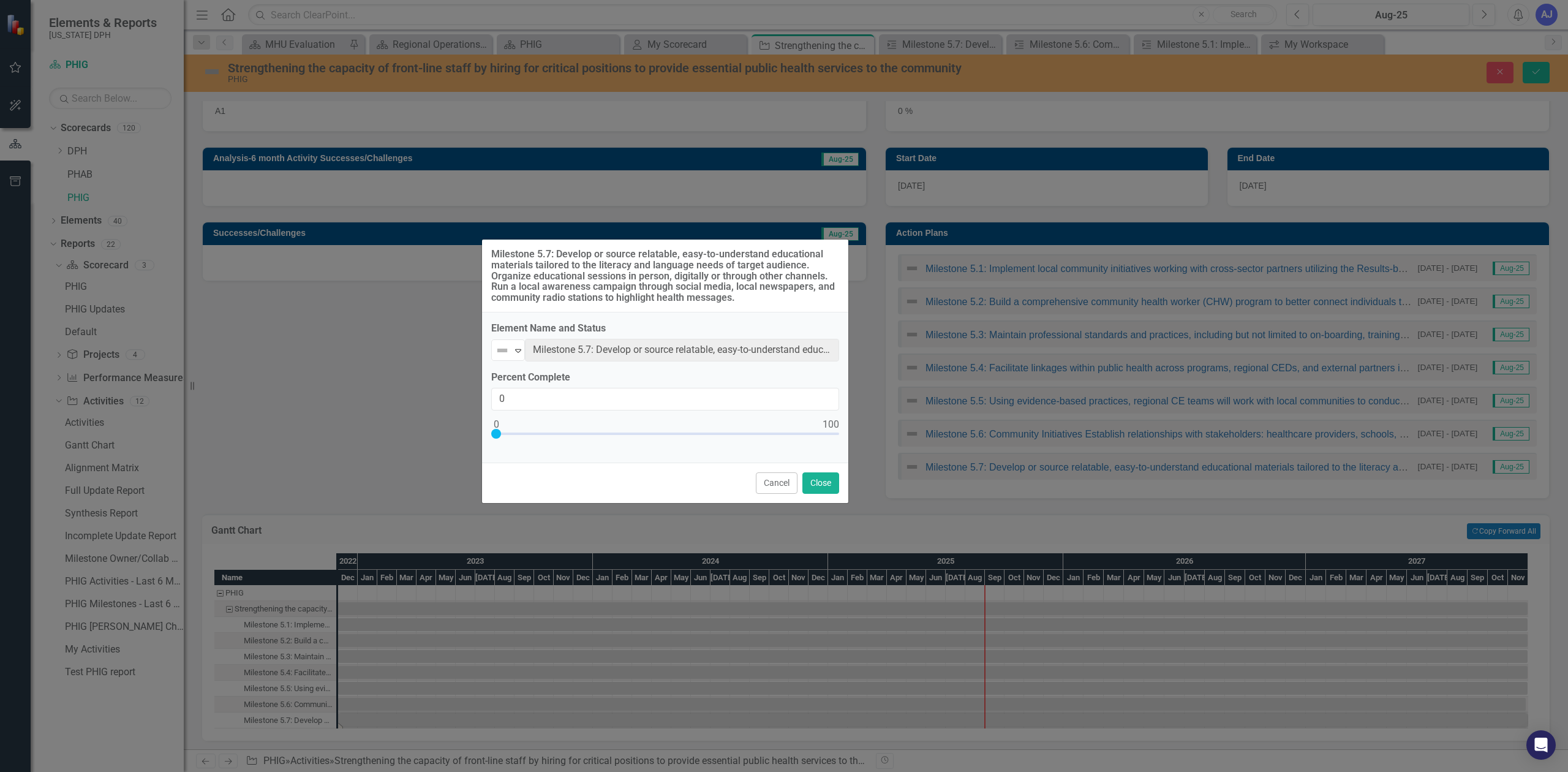
drag, startPoint x: 872, startPoint y: 320, endPoint x: 754, endPoint y: 305, distance: 118.9
click at [754, 305] on div "Milestone 5.7: Develop or source relatable, easy-to-understand educational mate…" at bounding box center [664, 275] width 366 height 73
click at [807, 481] on button "Close" at bounding box center [820, 483] width 37 height 22
